Goal: Information Seeking & Learning: Learn about a topic

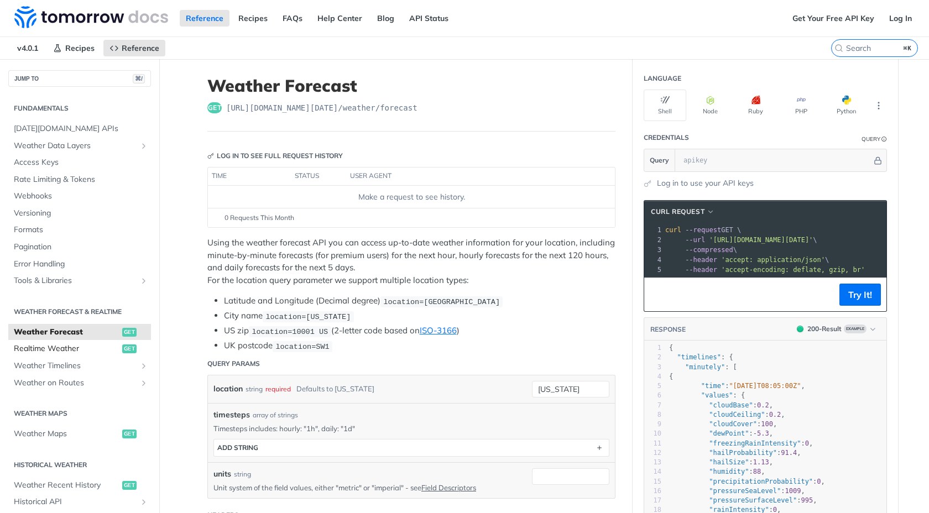
click at [66, 350] on span "Realtime Weather" at bounding box center [67, 348] width 106 height 11
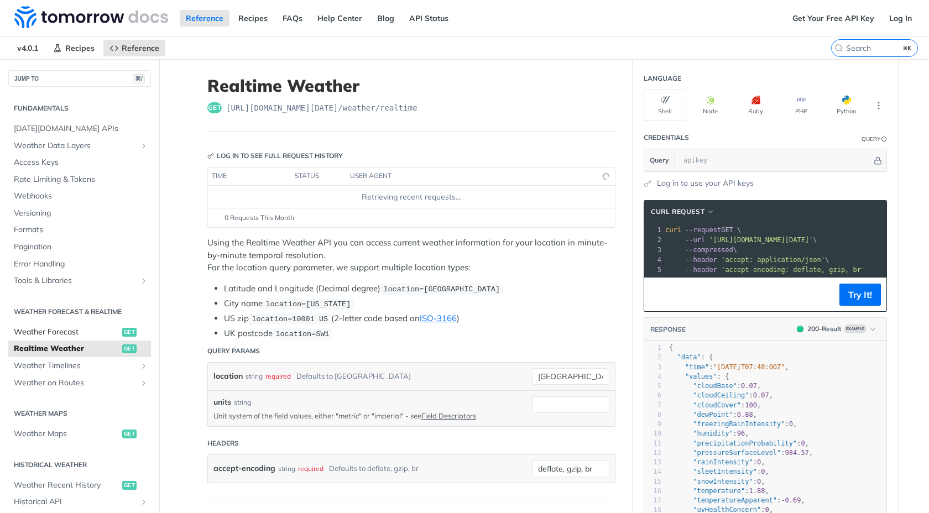
click at [69, 329] on span "Weather Forecast" at bounding box center [67, 332] width 106 height 11
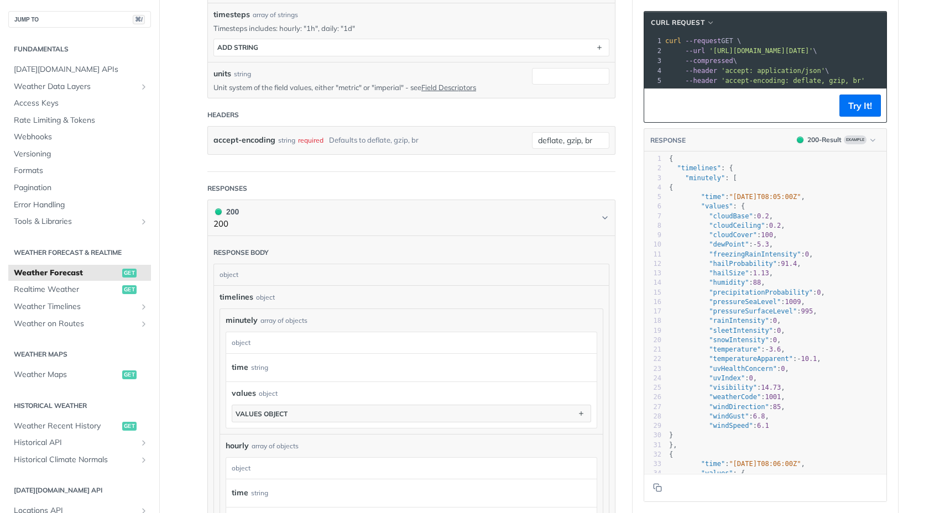
click at [624, 72] on article "Weather Forecast get [URL][DOMAIN_NAME][DATE] /weather/forecast Log in to see f…" at bounding box center [411, 347] width 443 height 1376
